Goal: Task Accomplishment & Management: Manage account settings

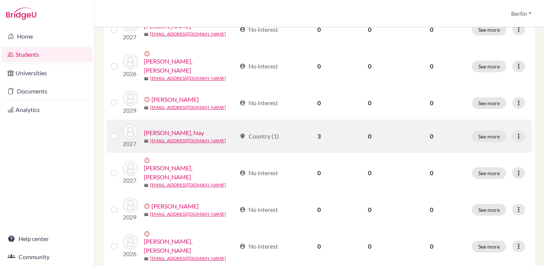
scroll to position [533, 0]
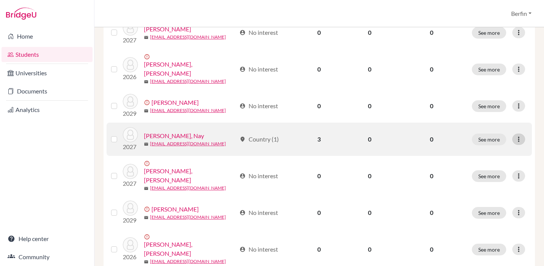
click at [516, 135] on icon at bounding box center [519, 139] width 8 height 8
click at [495, 145] on button "Edit student" at bounding box center [487, 141] width 60 height 12
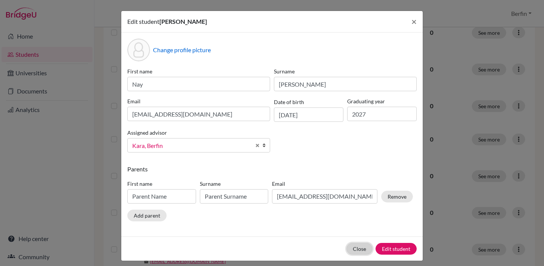
click at [355, 245] on button "Close" at bounding box center [360, 249] width 26 height 12
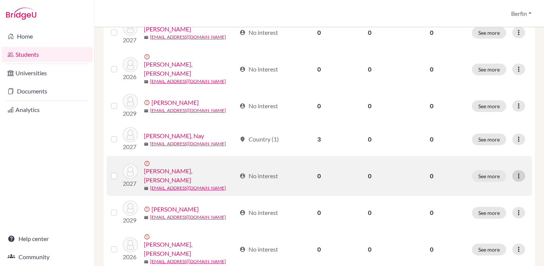
click at [518, 172] on icon at bounding box center [519, 176] width 8 height 8
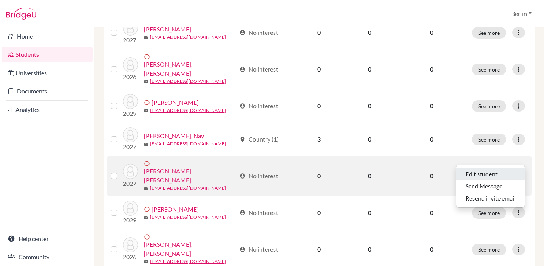
click at [493, 173] on button "Edit student" at bounding box center [491, 174] width 68 height 12
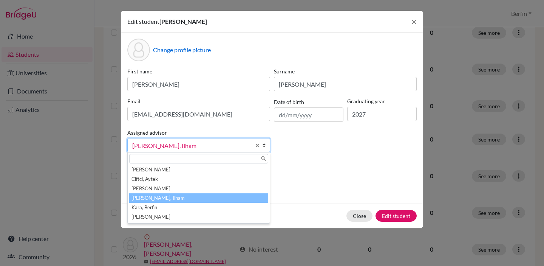
click at [187, 151] on link "Ibrahimovic, Ilham" at bounding box center [198, 145] width 143 height 14
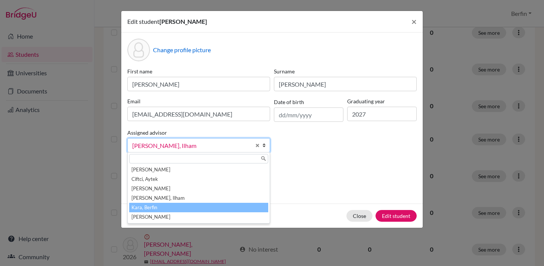
click at [181, 208] on li "Kara, Berfin" at bounding box center [198, 207] width 139 height 9
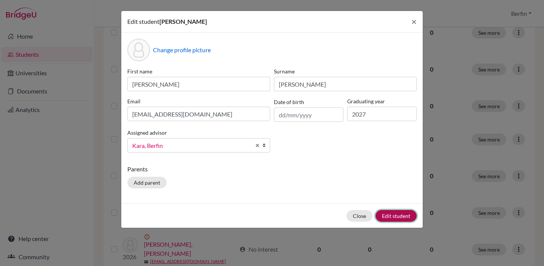
click at [391, 214] on button "Edit student" at bounding box center [396, 216] width 41 height 12
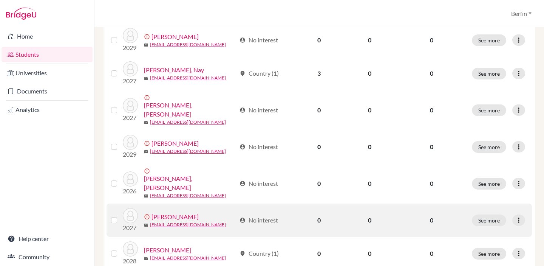
scroll to position [626, 0]
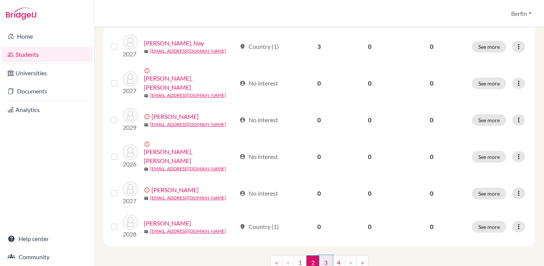
click at [322, 255] on link "3" at bounding box center [325, 262] width 13 height 14
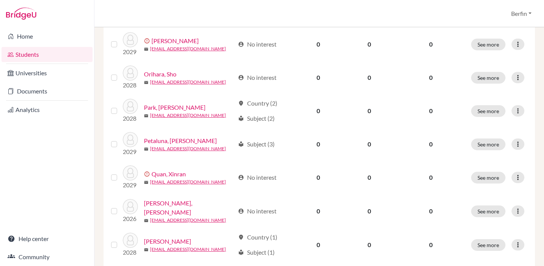
scroll to position [222, 0]
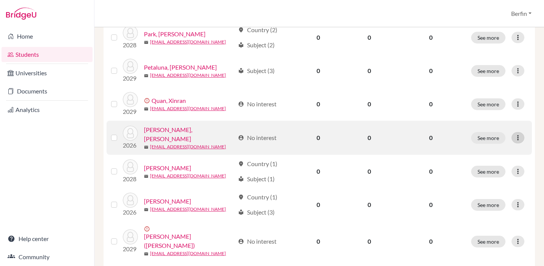
click at [517, 139] on icon at bounding box center [519, 138] width 8 height 8
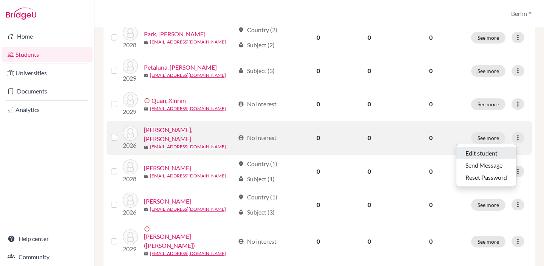
click at [491, 155] on button "Edit student" at bounding box center [487, 153] width 60 height 12
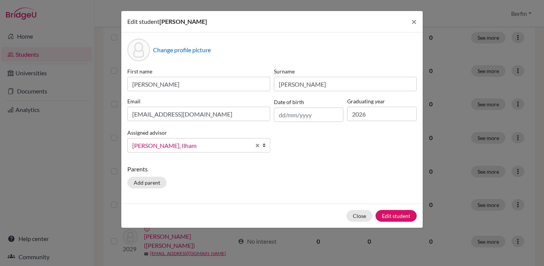
click at [223, 147] on span "Ibrahimovic, Ilham" at bounding box center [191, 146] width 119 height 10
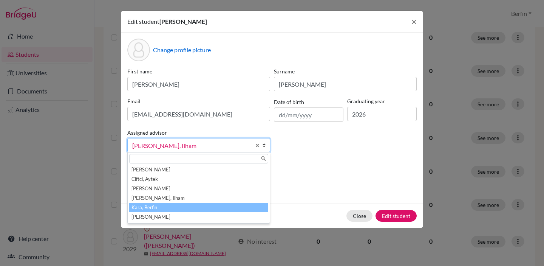
click at [184, 201] on li "Ibrahimovic, Ilham" at bounding box center [198, 197] width 139 height 9
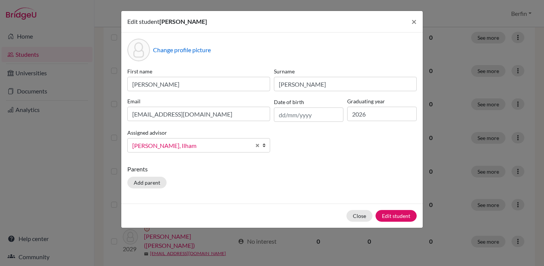
click at [186, 148] on span "Ibrahimovic, Ilham" at bounding box center [191, 146] width 119 height 10
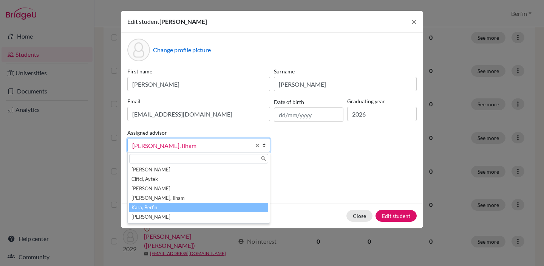
click at [184, 203] on li "Kara, Berfin" at bounding box center [198, 207] width 139 height 9
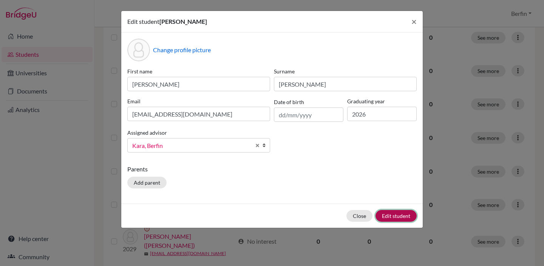
click at [387, 212] on button "Edit student" at bounding box center [396, 216] width 41 height 12
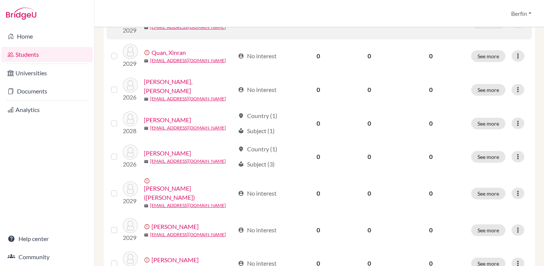
scroll to position [270, 0]
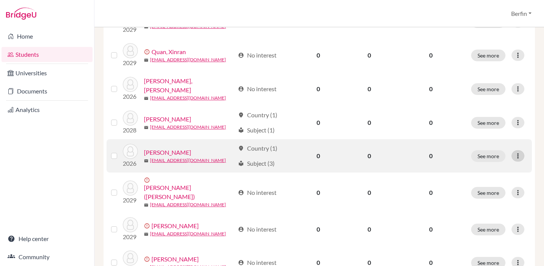
click at [520, 154] on icon at bounding box center [519, 156] width 8 height 8
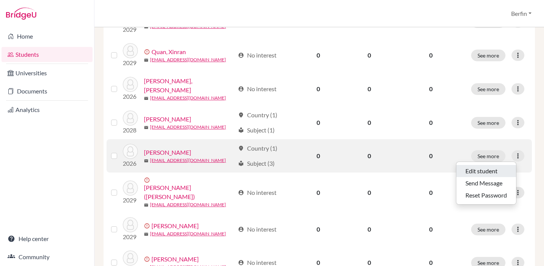
click at [494, 170] on button "Edit student" at bounding box center [487, 171] width 60 height 12
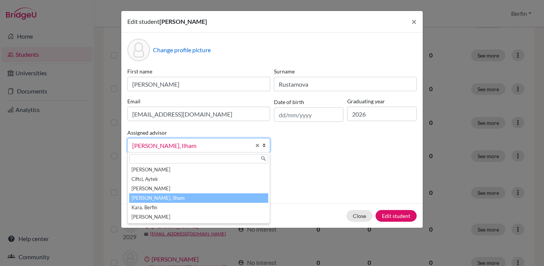
click at [243, 144] on span "Ibrahimovic, Ilham" at bounding box center [191, 146] width 119 height 10
click at [214, 206] on li "Kara, Berfin" at bounding box center [198, 207] width 139 height 9
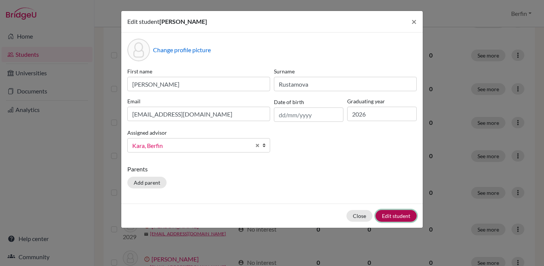
click at [395, 215] on button "Edit student" at bounding box center [396, 216] width 41 height 12
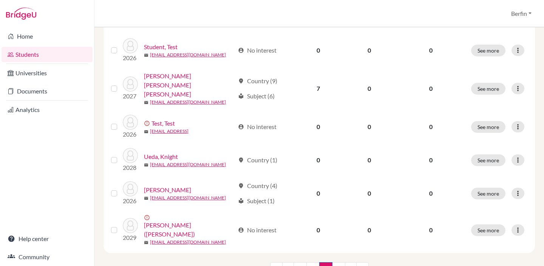
scroll to position [627, 0]
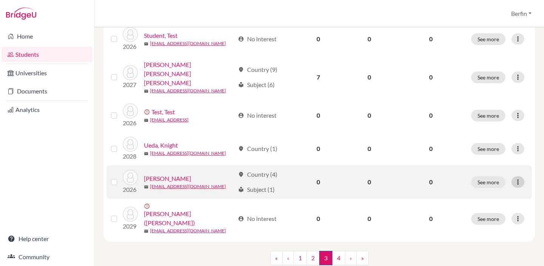
click at [523, 176] on div at bounding box center [518, 181] width 13 height 11
click at [493, 176] on button "Edit student" at bounding box center [487, 181] width 60 height 12
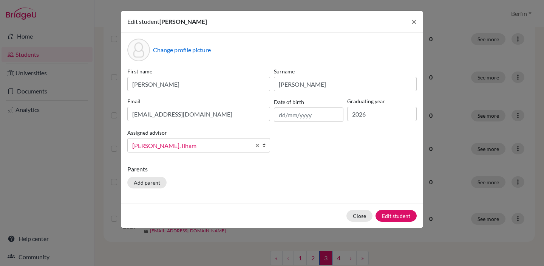
click at [208, 149] on span "Ibrahimovic, Ilham" at bounding box center [191, 146] width 119 height 10
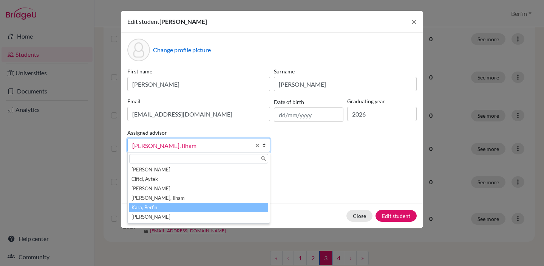
click at [197, 210] on li "Kara, Berfin" at bounding box center [198, 207] width 139 height 9
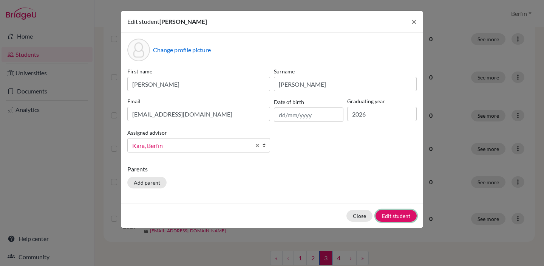
click at [402, 217] on button "Edit student" at bounding box center [396, 216] width 41 height 12
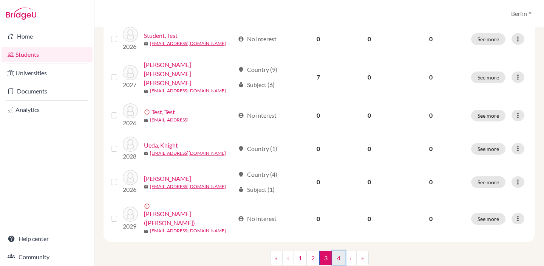
click at [340, 251] on link "4" at bounding box center [338, 258] width 13 height 14
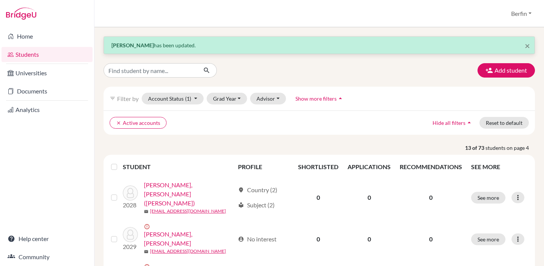
click at [68, 52] on link "Students" at bounding box center [47, 54] width 91 height 15
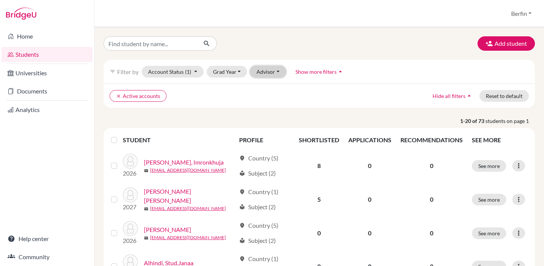
click at [260, 77] on button "Advisor" at bounding box center [268, 72] width 36 height 12
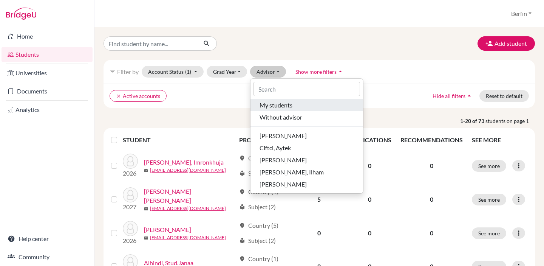
click at [284, 102] on span "My students" at bounding box center [276, 105] width 33 height 9
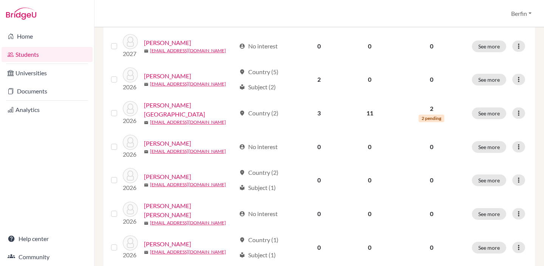
scroll to position [255, 0]
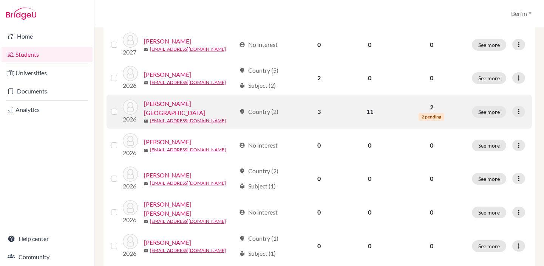
click at [175, 108] on link "[PERSON_NAME][GEOGRAPHIC_DATA]" at bounding box center [190, 108] width 92 height 18
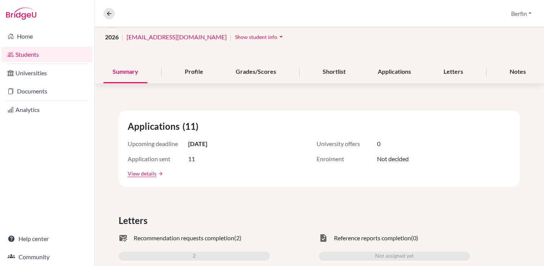
scroll to position [57, 0]
click at [142, 174] on link "View details" at bounding box center [142, 174] width 29 height 8
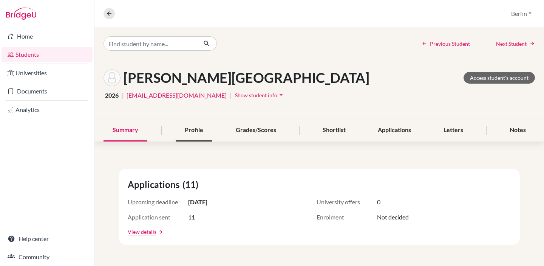
click at [201, 130] on div "Profile" at bounding box center [194, 130] width 37 height 22
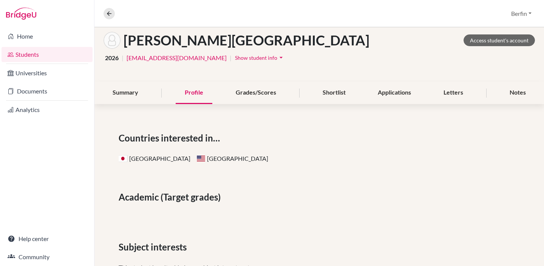
scroll to position [54, 0]
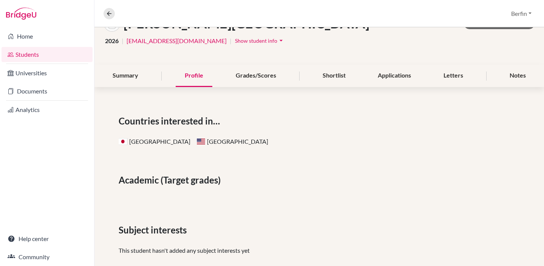
click at [244, 57] on div "Chen, Zhenyang Access student's account 2026 | stud.zchen@sistokyo.jp | Show st…" at bounding box center [320, 35] width 450 height 59
click at [244, 76] on div "Grades/Scores" at bounding box center [256, 76] width 59 height 22
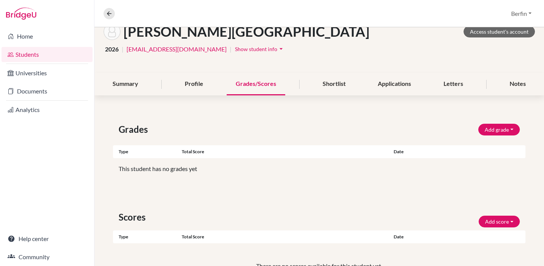
scroll to position [36, 0]
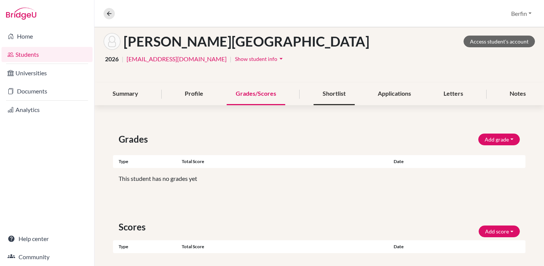
click at [320, 95] on div "Shortlist" at bounding box center [334, 94] width 41 height 22
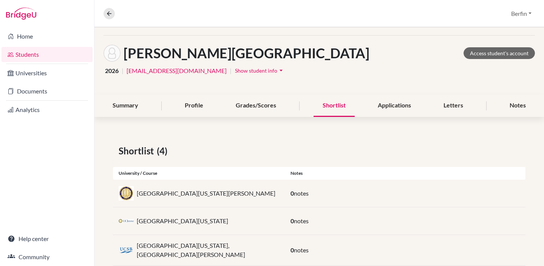
scroll to position [16, 0]
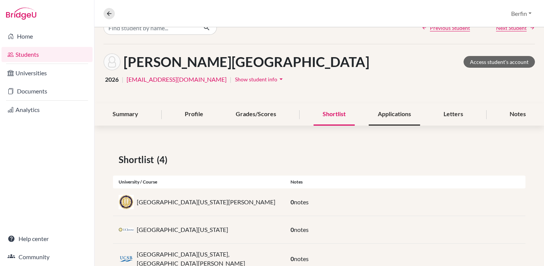
click at [397, 115] on div "Applications" at bounding box center [394, 114] width 51 height 22
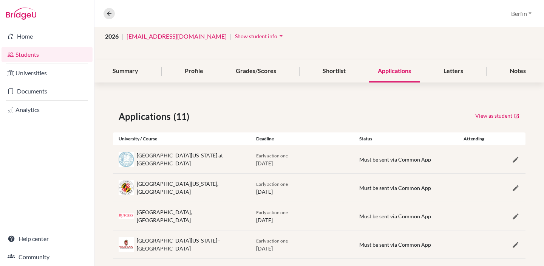
scroll to position [59, 0]
click at [446, 76] on div "Letters" at bounding box center [454, 71] width 38 height 22
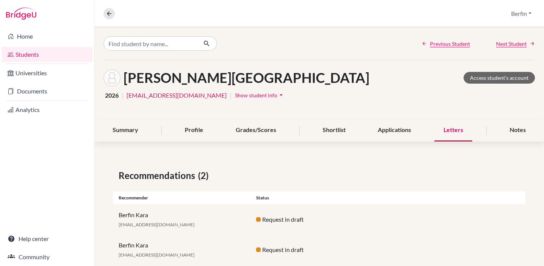
scroll to position [17, 0]
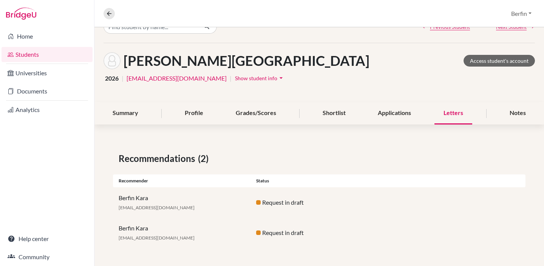
click at [270, 207] on div "Berfin Kara bkara@sistokyo.jp Request in draft" at bounding box center [319, 202] width 413 height 30
click at [534, 100] on div "Chen, Zhenyang Access student's account 2026 | stud.zchen@sistokyo.jp | Show st…" at bounding box center [320, 72] width 450 height 59
click at [528, 105] on div "Notes" at bounding box center [518, 113] width 34 height 22
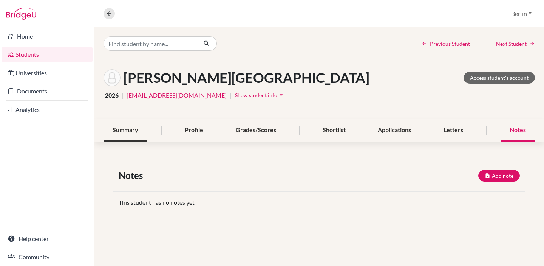
click at [128, 121] on div "Summary" at bounding box center [126, 130] width 44 height 22
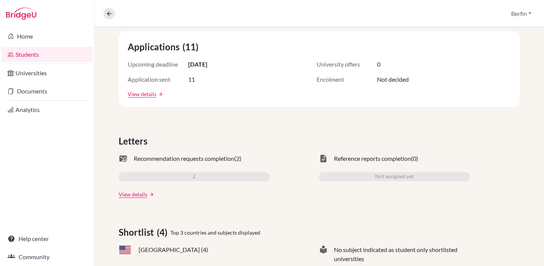
scroll to position [161, 0]
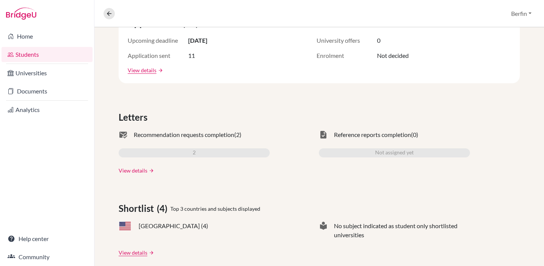
click at [143, 169] on link "View details" at bounding box center [133, 170] width 29 height 8
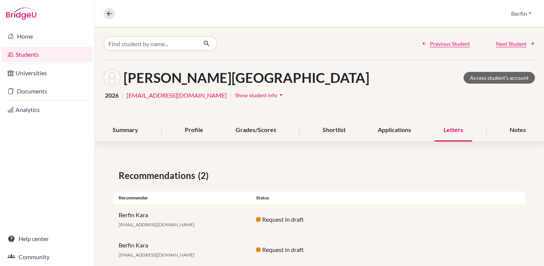
scroll to position [17, 0]
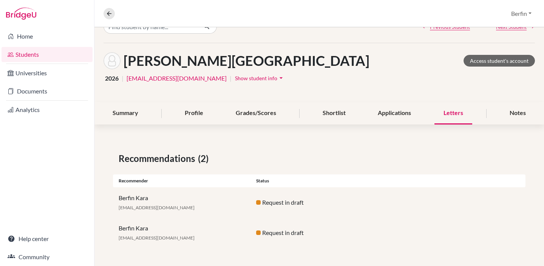
click at [286, 210] on div "Berfin Kara bkara@sistokyo.jp Request in draft" at bounding box center [319, 202] width 413 height 30
click at [286, 206] on div "Request in draft" at bounding box center [320, 202] width 138 height 9
click at [286, 228] on div "Request in draft" at bounding box center [320, 232] width 138 height 9
click at [168, 233] on div "Berfin Kara bkara@sistokyo.jp" at bounding box center [182, 232] width 138 height 18
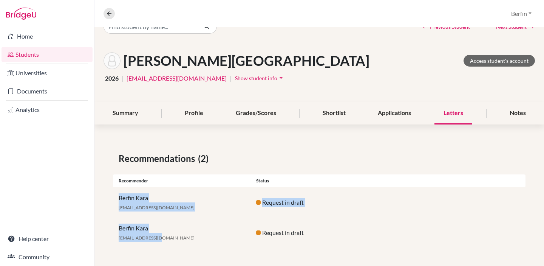
drag, startPoint x: 118, startPoint y: 196, endPoint x: 177, endPoint y: 253, distance: 81.5
click at [177, 254] on div "Recommendations (2) Recommender Status Berfin Kara bkara@sistokyo.jp Request in…" at bounding box center [320, 199] width 450 height 132
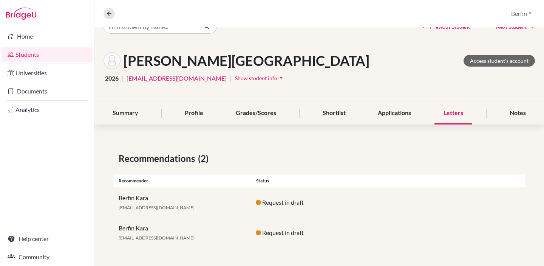
click at [188, 231] on div "Berfin Kara bkara@sistokyo.jp" at bounding box center [182, 232] width 138 height 18
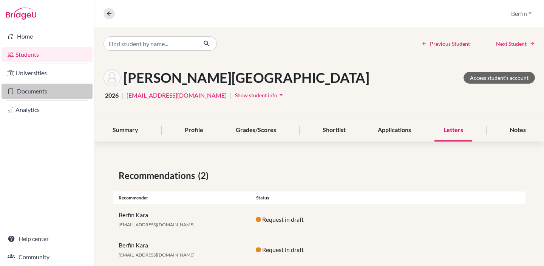
click at [41, 89] on link "Documents" at bounding box center [47, 91] width 91 height 15
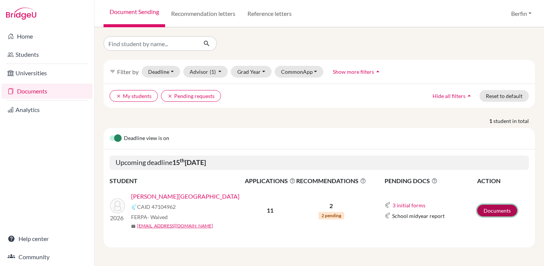
click at [498, 212] on link "Documents" at bounding box center [497, 211] width 40 height 12
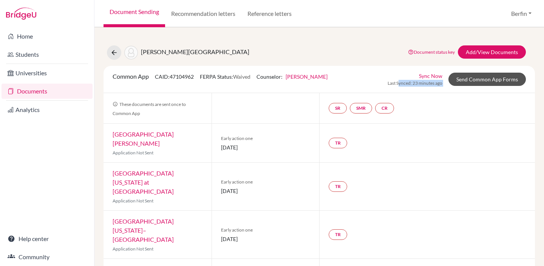
drag, startPoint x: 400, startPoint y: 82, endPoint x: 454, endPoint y: 82, distance: 53.7
click at [454, 82] on div "Sync Now Last Synced: 23 minutes ago Send Common App Forms" at bounding box center [457, 79] width 138 height 15
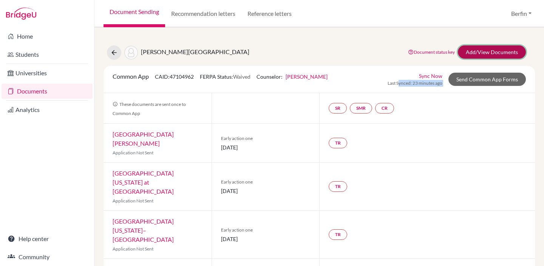
click at [493, 53] on link "Add/View Documents" at bounding box center [492, 51] width 68 height 13
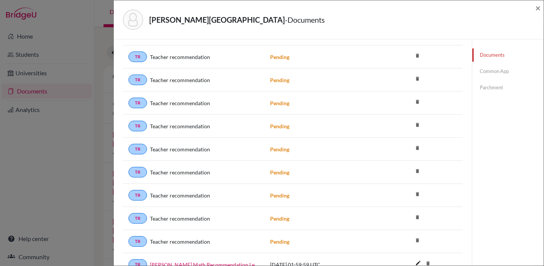
scroll to position [1199, 0]
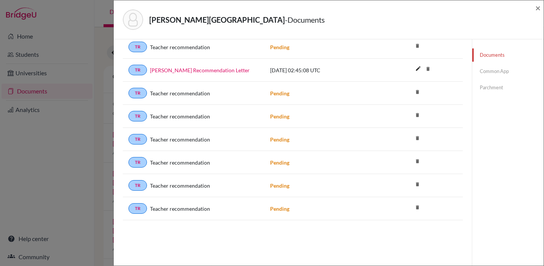
click at [280, 198] on div "TR Teacher recommendation Pending delete" at bounding box center [293, 208] width 340 height 23
click at [418, 206] on icon "delete" at bounding box center [417, 206] width 11 height 11
click at [418, 211] on icon "delete" at bounding box center [417, 206] width 11 height 11
click at [418, 194] on div "TR Teacher recommendation Pending delete" at bounding box center [293, 185] width 340 height 23
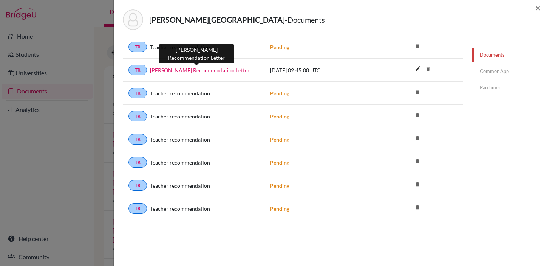
click at [189, 71] on link "[PERSON_NAME] Recommendation Letter" at bounding box center [200, 70] width 100 height 8
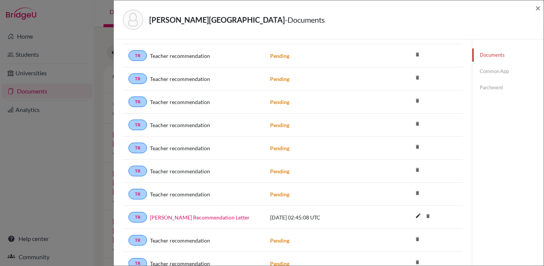
scroll to position [1049, 0]
